Goal: Task Accomplishment & Management: Manage account settings

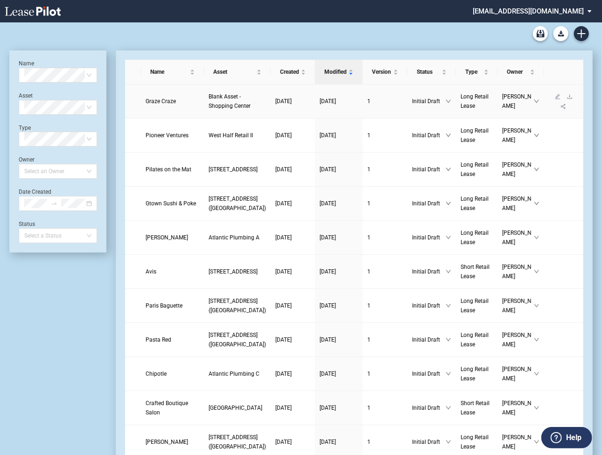
click at [170, 104] on span "Graze Craze" at bounding box center [161, 101] width 30 height 7
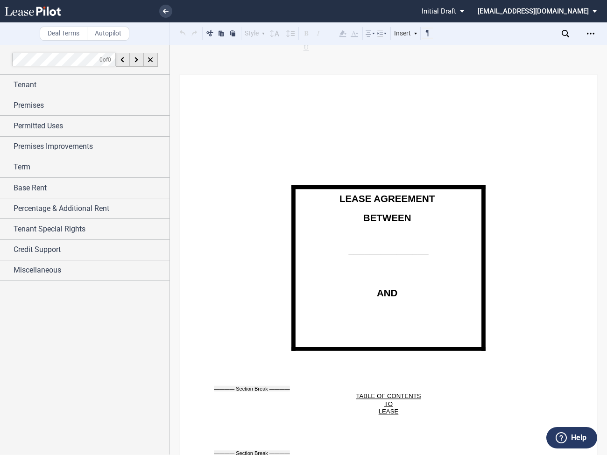
click at [564, 35] on use at bounding box center [564, 33] width 7 height 7
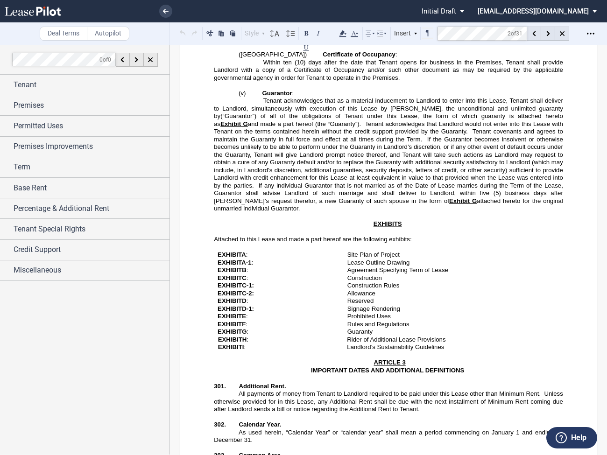
scroll to position [1771, 0]
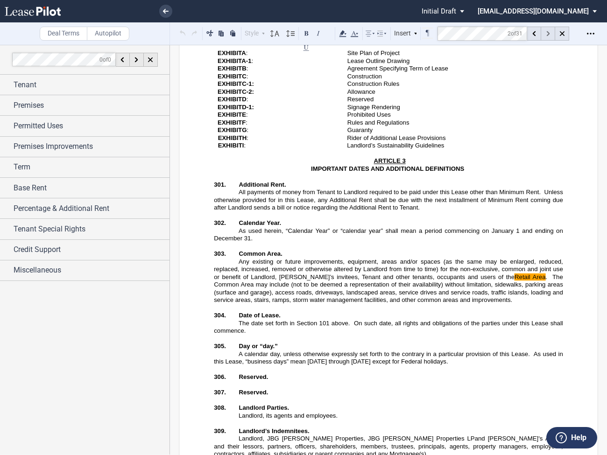
click at [547, 34] on use at bounding box center [547, 33] width 3 height 5
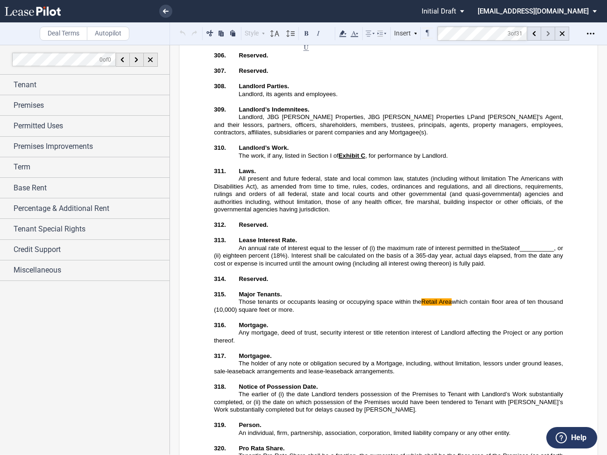
scroll to position [2104, 0]
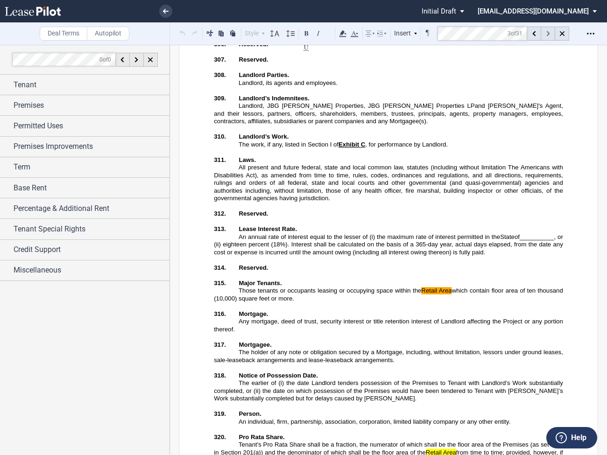
click at [547, 34] on use at bounding box center [547, 33] width 3 height 5
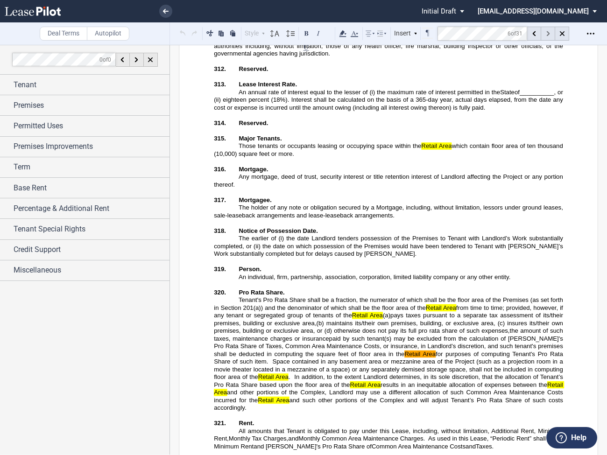
scroll to position [2303, 0]
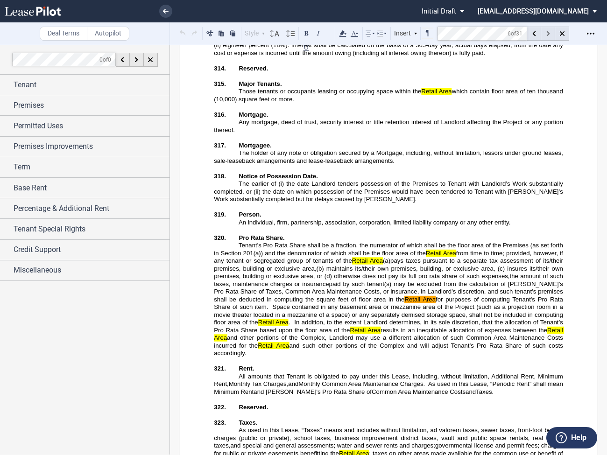
click at [547, 34] on use at bounding box center [547, 33] width 3 height 5
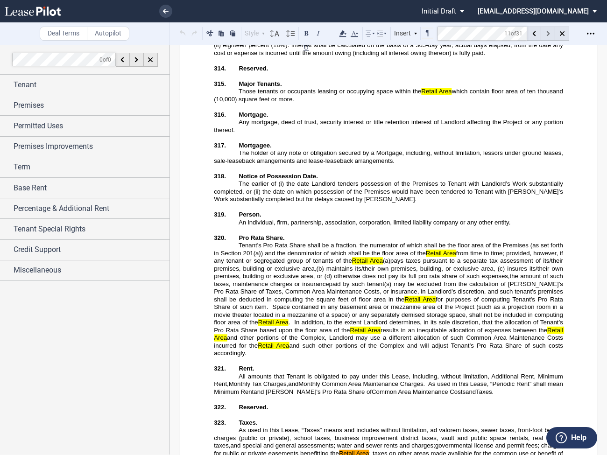
click at [547, 34] on use at bounding box center [547, 33] width 3 height 5
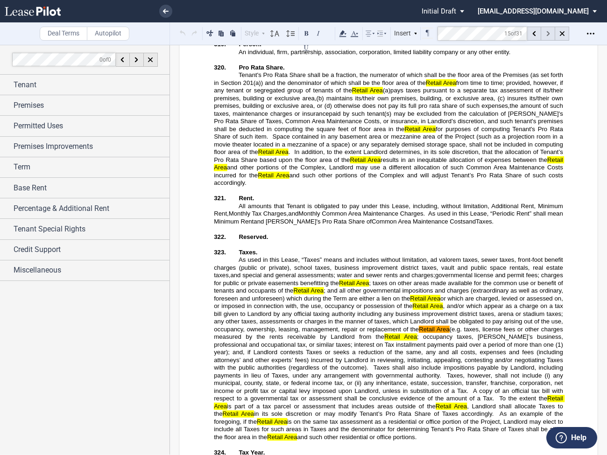
click at [547, 34] on use at bounding box center [547, 33] width 3 height 5
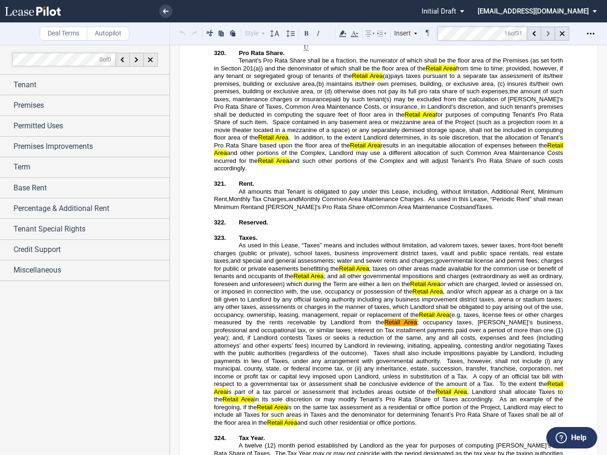
click at [547, 34] on use at bounding box center [547, 33] width 3 height 5
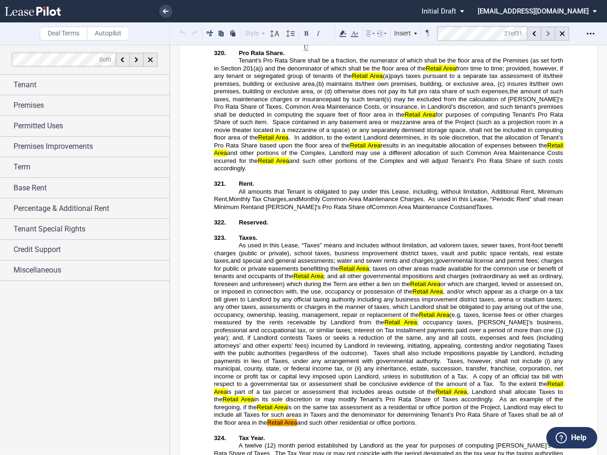
click at [547, 34] on use at bounding box center [547, 33] width 3 height 5
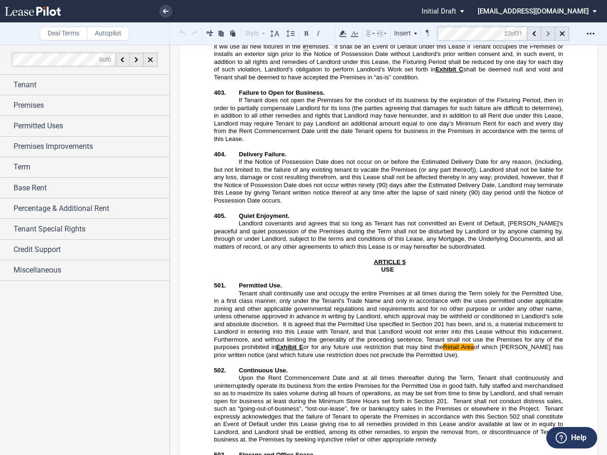
click at [547, 34] on use at bounding box center [547, 33] width 3 height 5
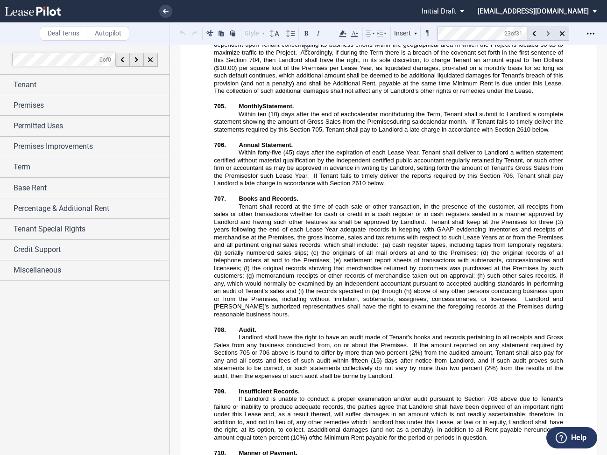
scroll to position [4526, 0]
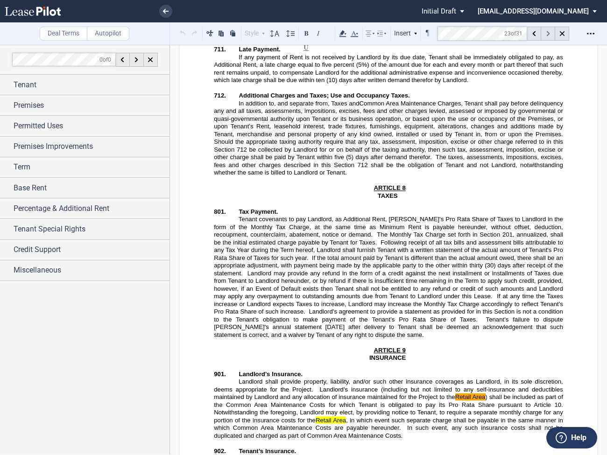
click at [547, 34] on use at bounding box center [547, 33] width 3 height 5
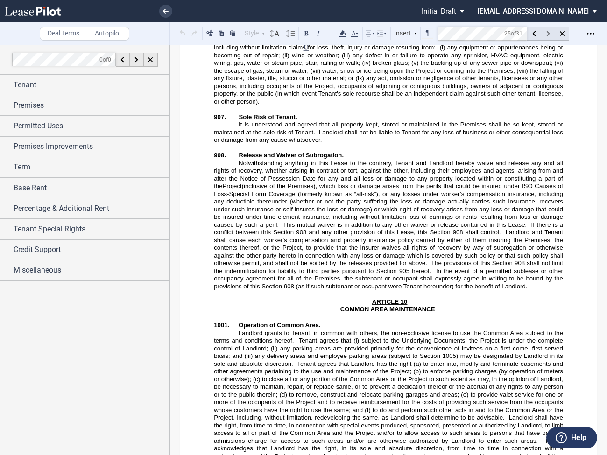
click at [547, 34] on use at bounding box center [547, 33] width 3 height 5
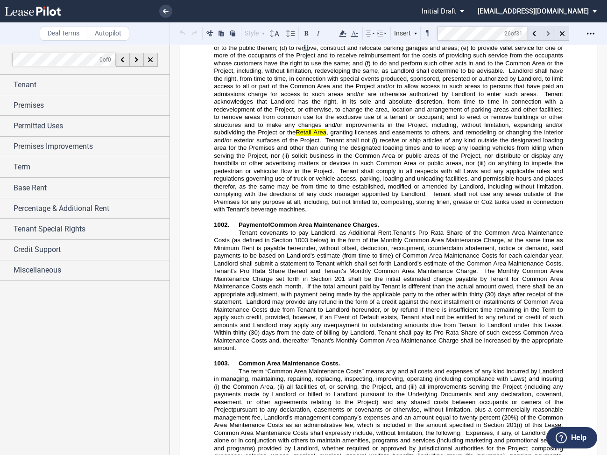
scroll to position [6598, 0]
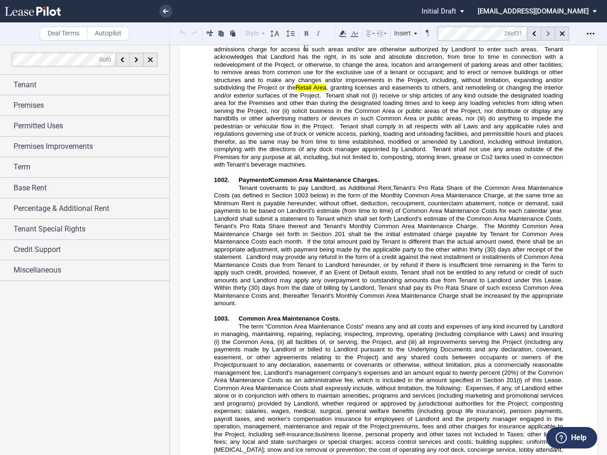
click at [547, 34] on use at bounding box center [547, 33] width 3 height 5
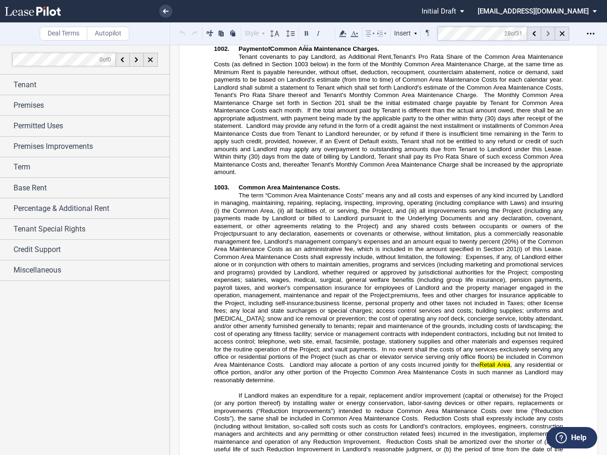
scroll to position [6805, 0]
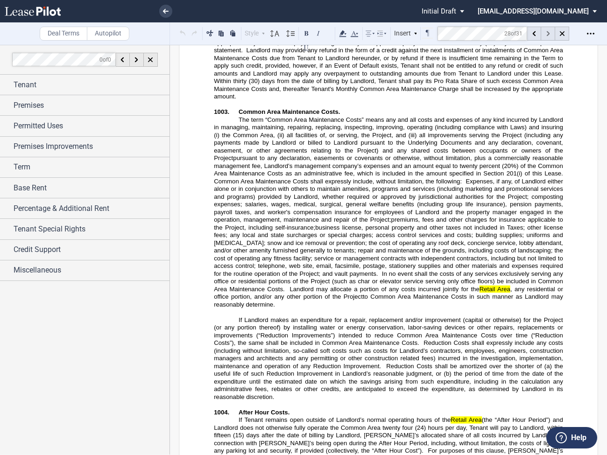
click at [547, 34] on use at bounding box center [547, 33] width 3 height 5
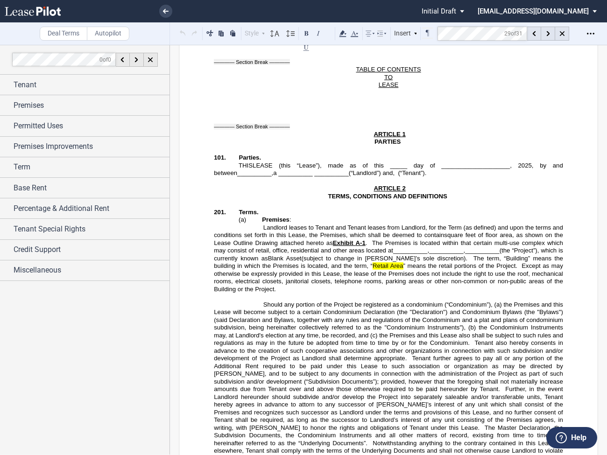
scroll to position [257, 0]
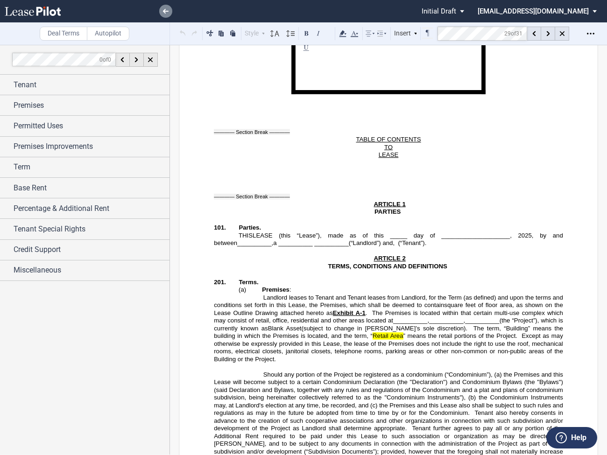
click at [163, 10] on icon at bounding box center [166, 11] width 6 height 5
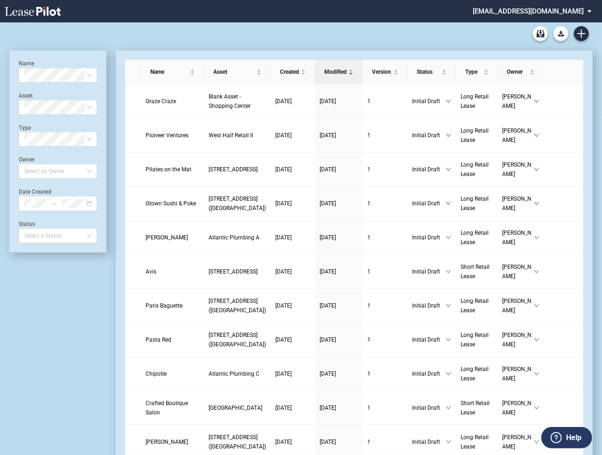
click at [523, 12] on md-select "[EMAIL_ADDRESS][DOMAIN_NAME] Super Admin Area Admin Area Settings Sign Out" at bounding box center [536, 10] width 128 height 21
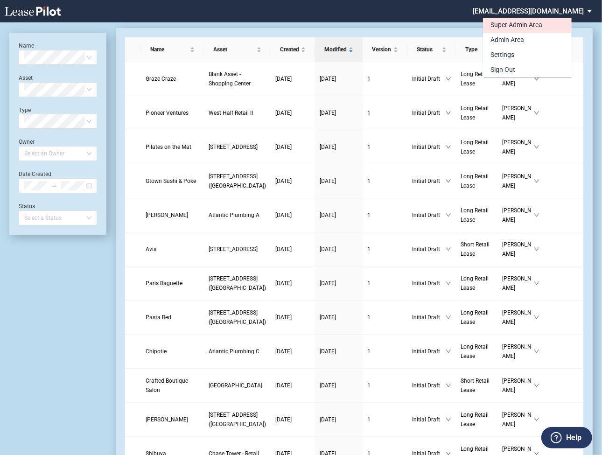
click at [509, 25] on div "Super Admin Area" at bounding box center [516, 25] width 52 height 9
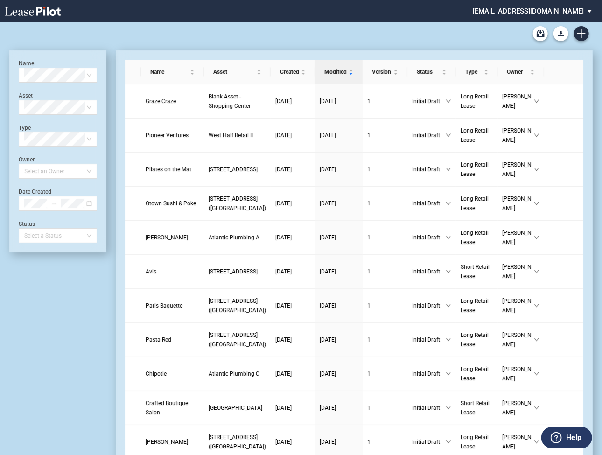
click at [527, 12] on md-select "[EMAIL_ADDRESS][DOMAIN_NAME] Super Admin Area Admin Area Settings Sign Out" at bounding box center [536, 10] width 128 height 21
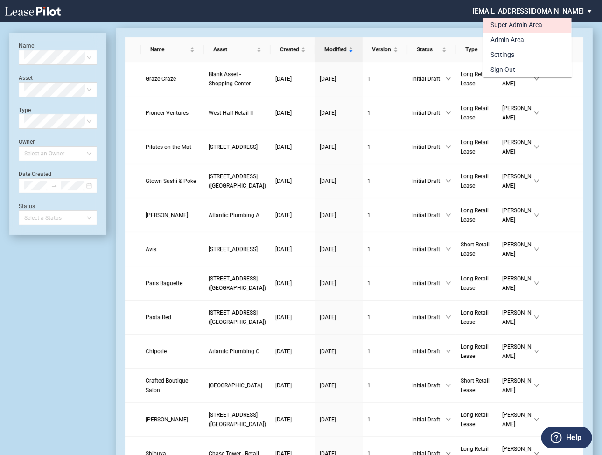
click at [508, 26] on div "Super Admin Area" at bounding box center [516, 25] width 52 height 9
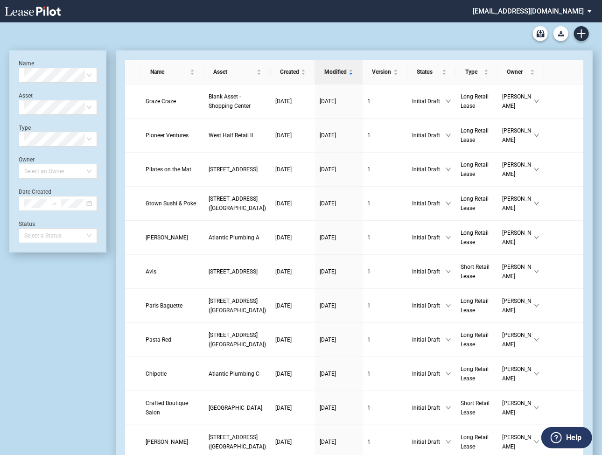
click at [517, 14] on md-select "[EMAIL_ADDRESS][DOMAIN_NAME] Super Admin Area Admin Area Settings Sign Out" at bounding box center [536, 10] width 128 height 21
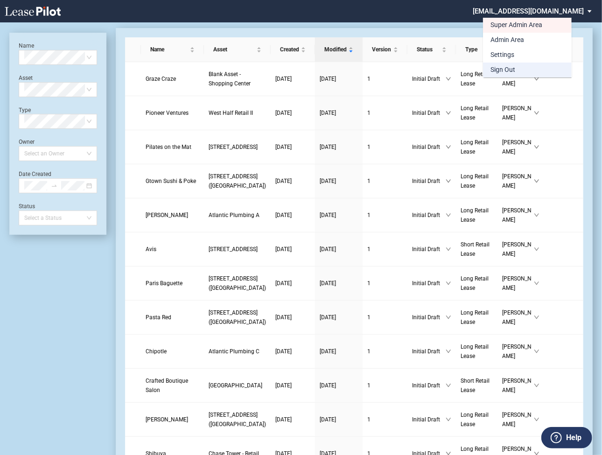
click at [508, 70] on div "Sign Out" at bounding box center [502, 69] width 25 height 9
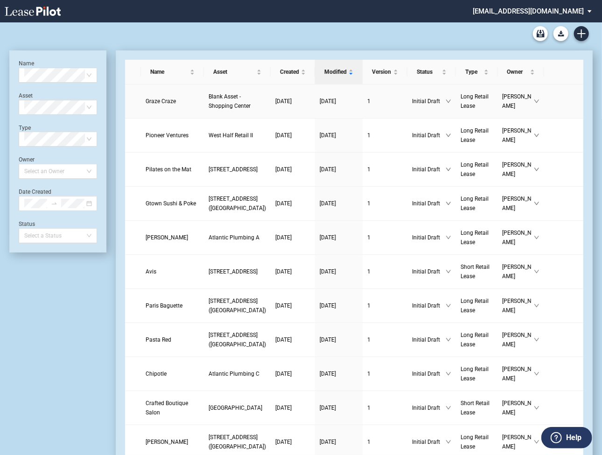
scroll to position [22, 0]
